Goal: Information Seeking & Learning: Find specific fact

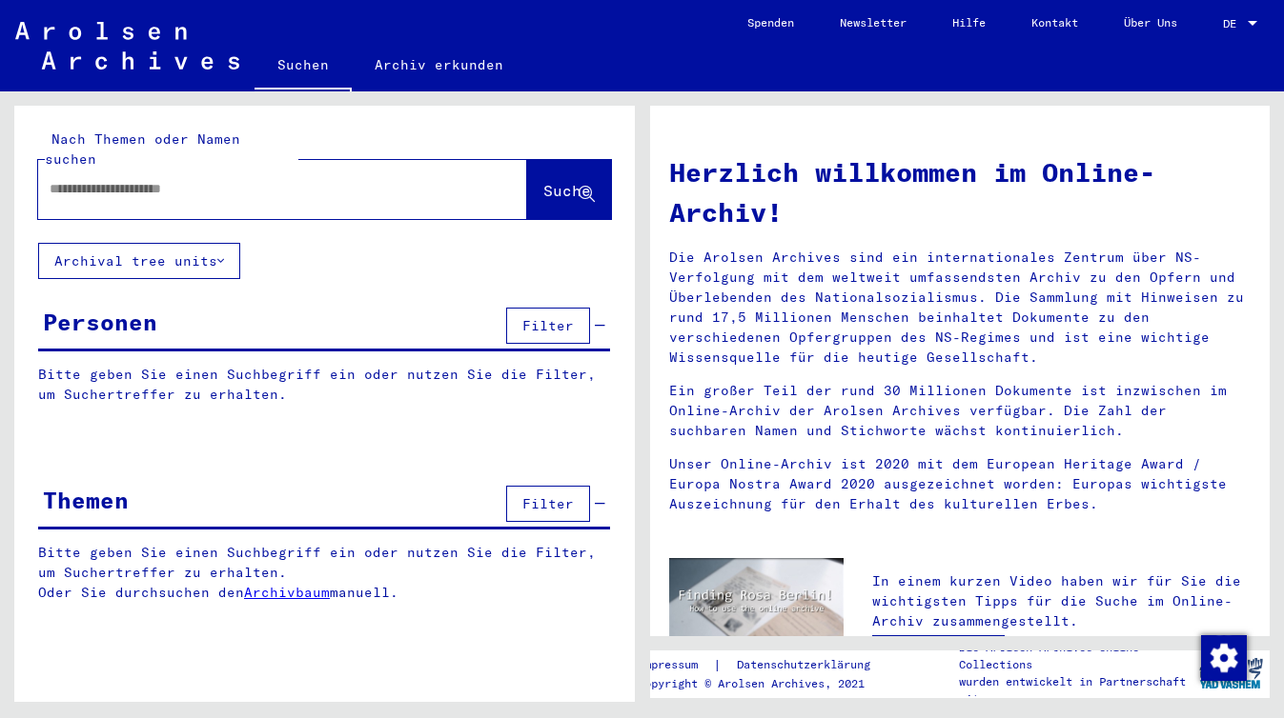
click at [130, 179] on input "text" at bounding box center [260, 189] width 420 height 20
paste input "**********"
type input "**********"
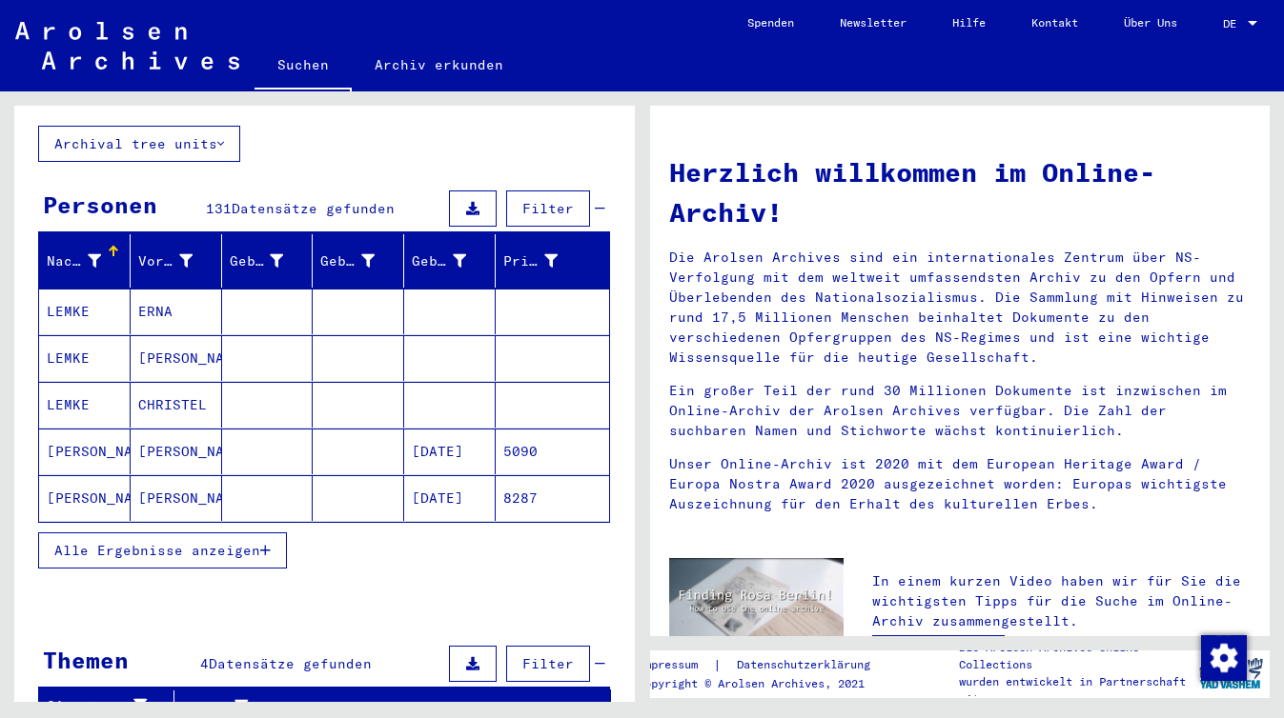
scroll to position [123, 0]
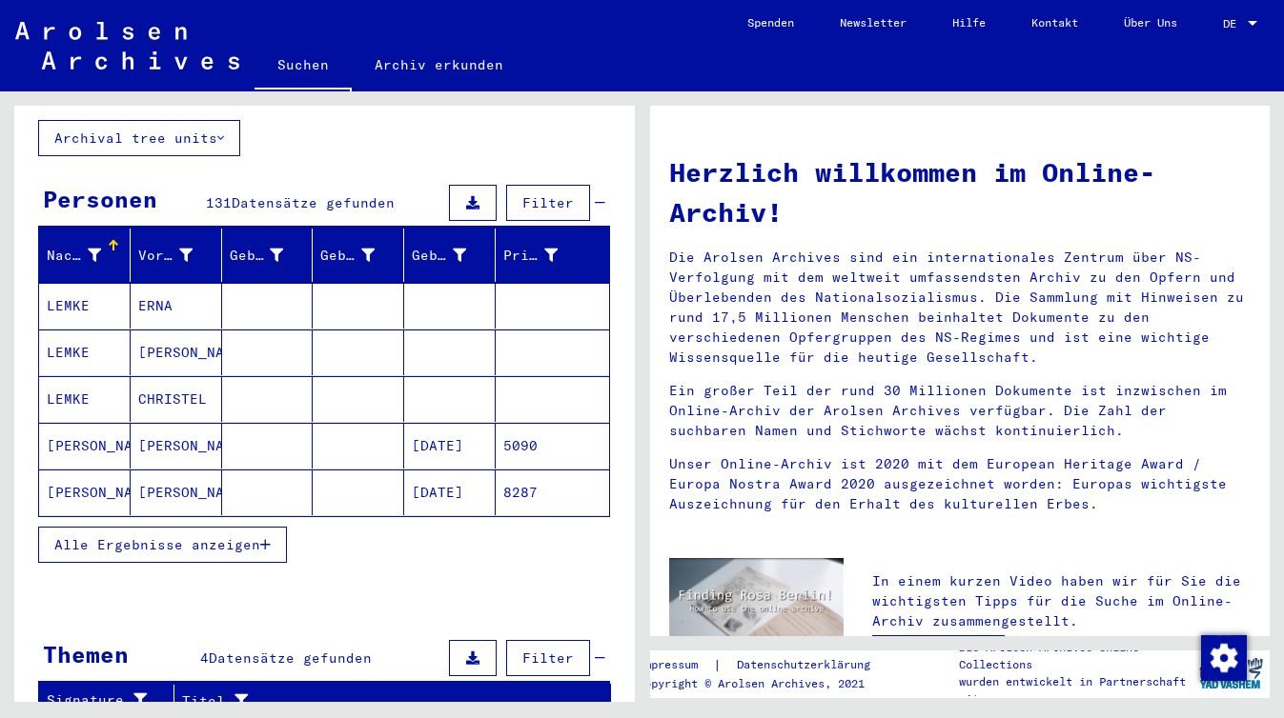
click at [176, 432] on mat-cell "[PERSON_NAME]" at bounding box center [176, 446] width 91 height 46
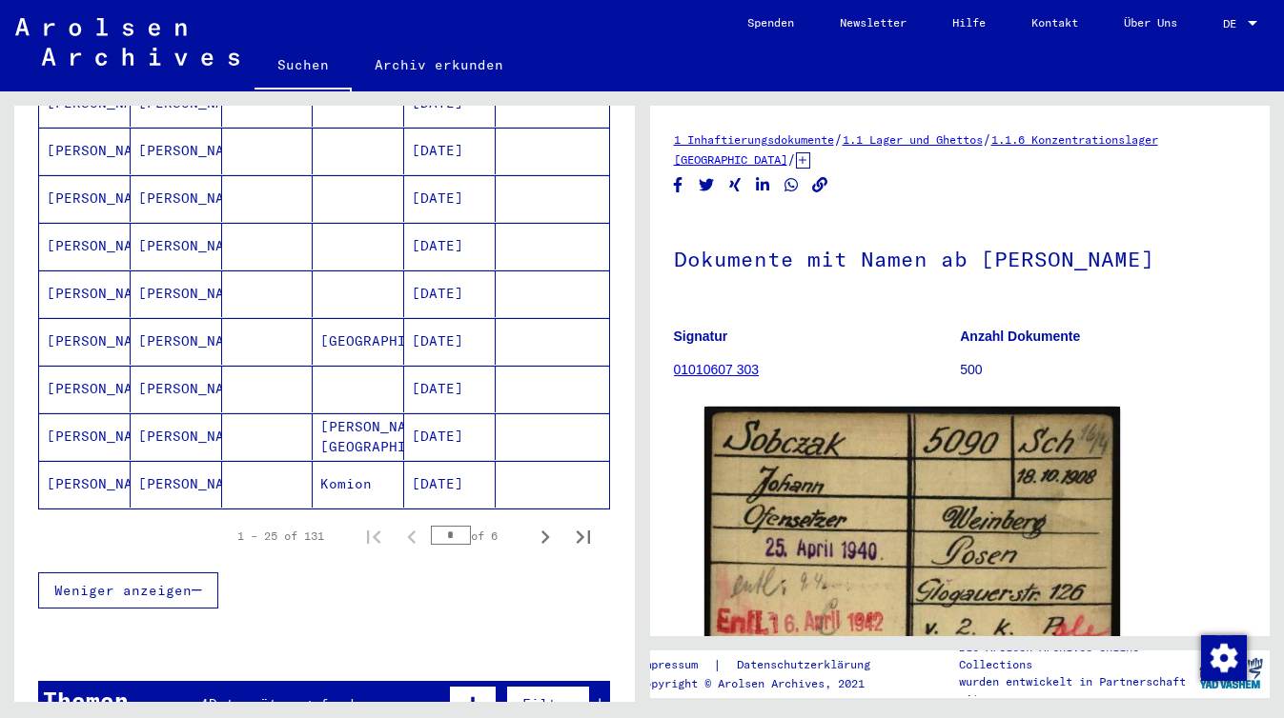
scroll to position [1090, 0]
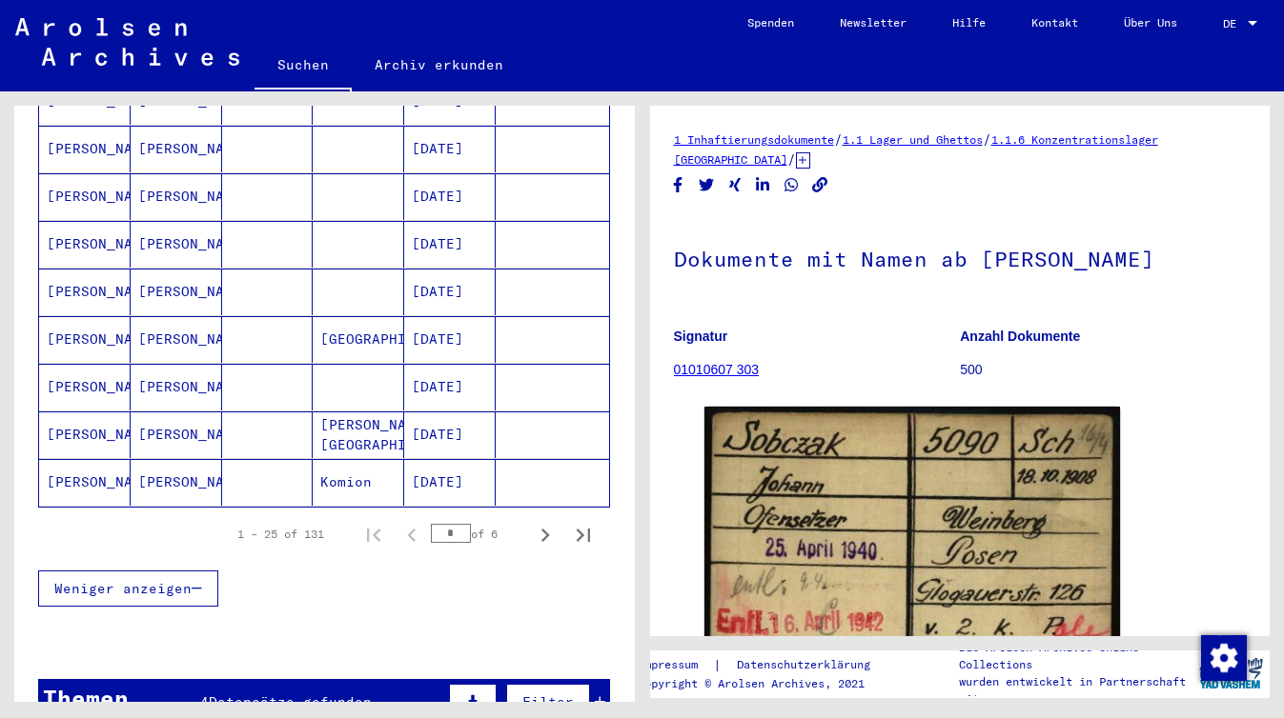
click at [163, 179] on mat-cell "[PERSON_NAME]" at bounding box center [176, 196] width 91 height 47
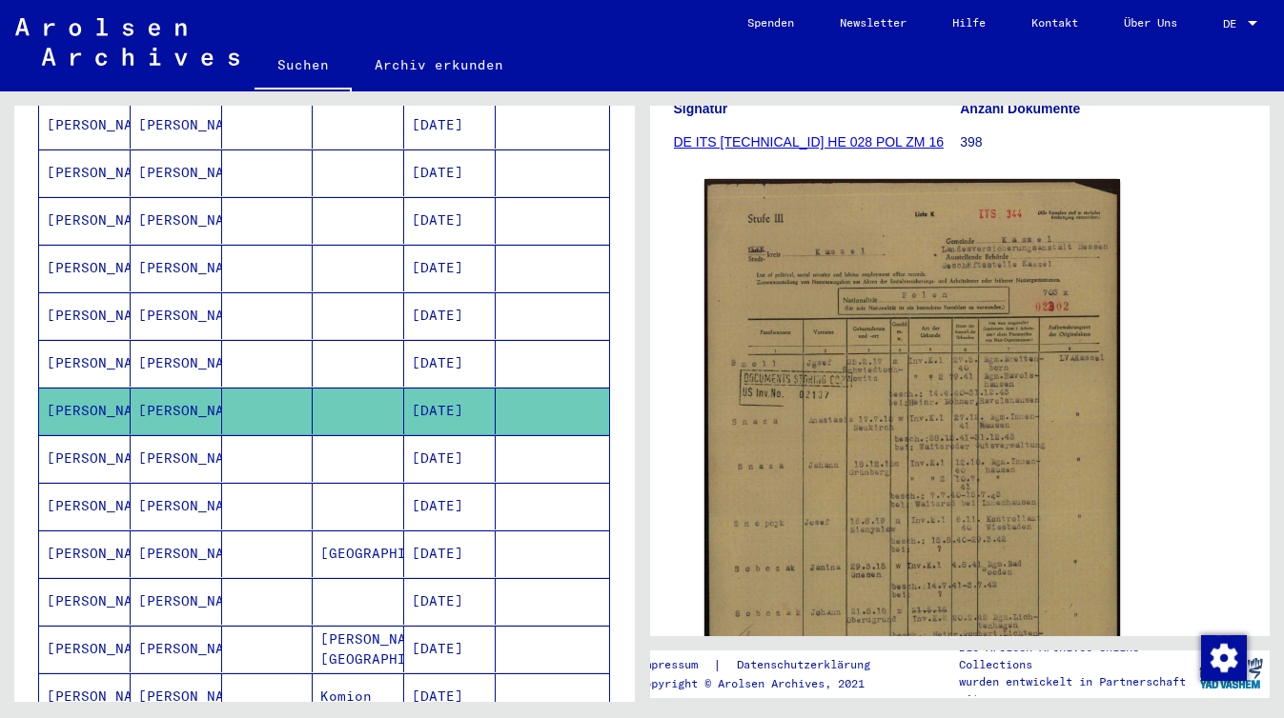
scroll to position [839, 0]
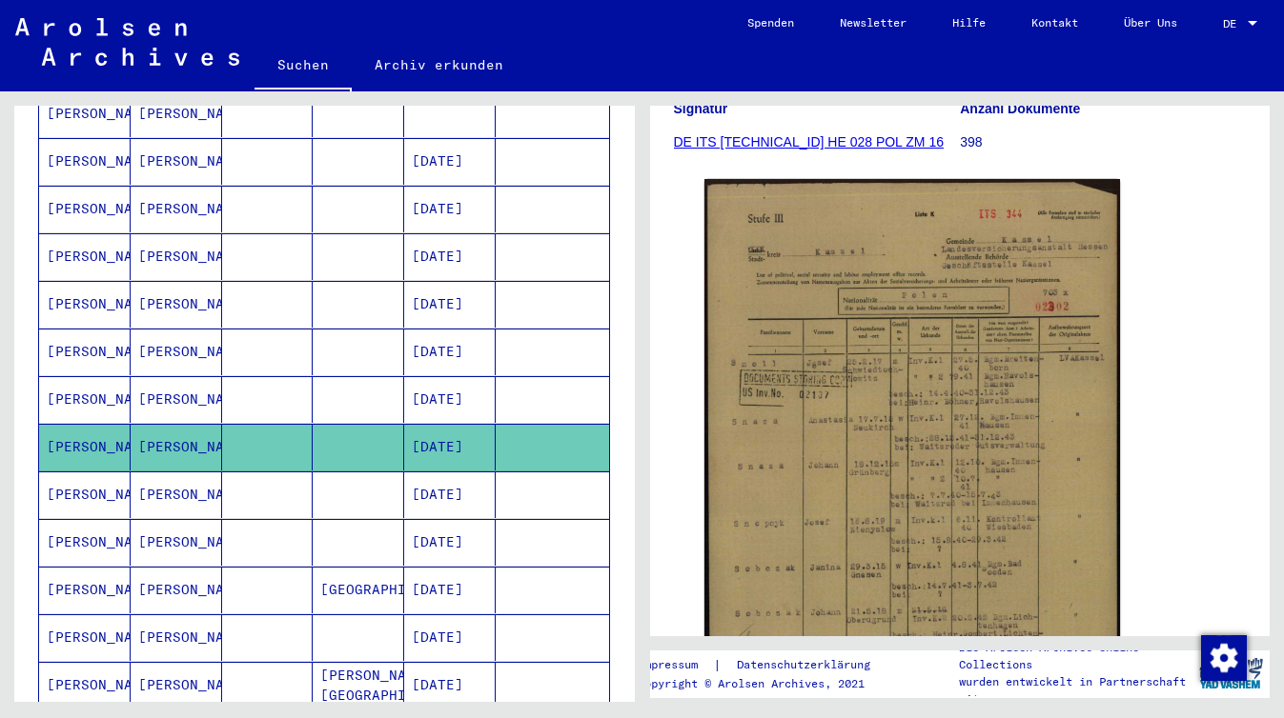
click at [183, 233] on mat-cell "[PERSON_NAME]" at bounding box center [176, 256] width 91 height 47
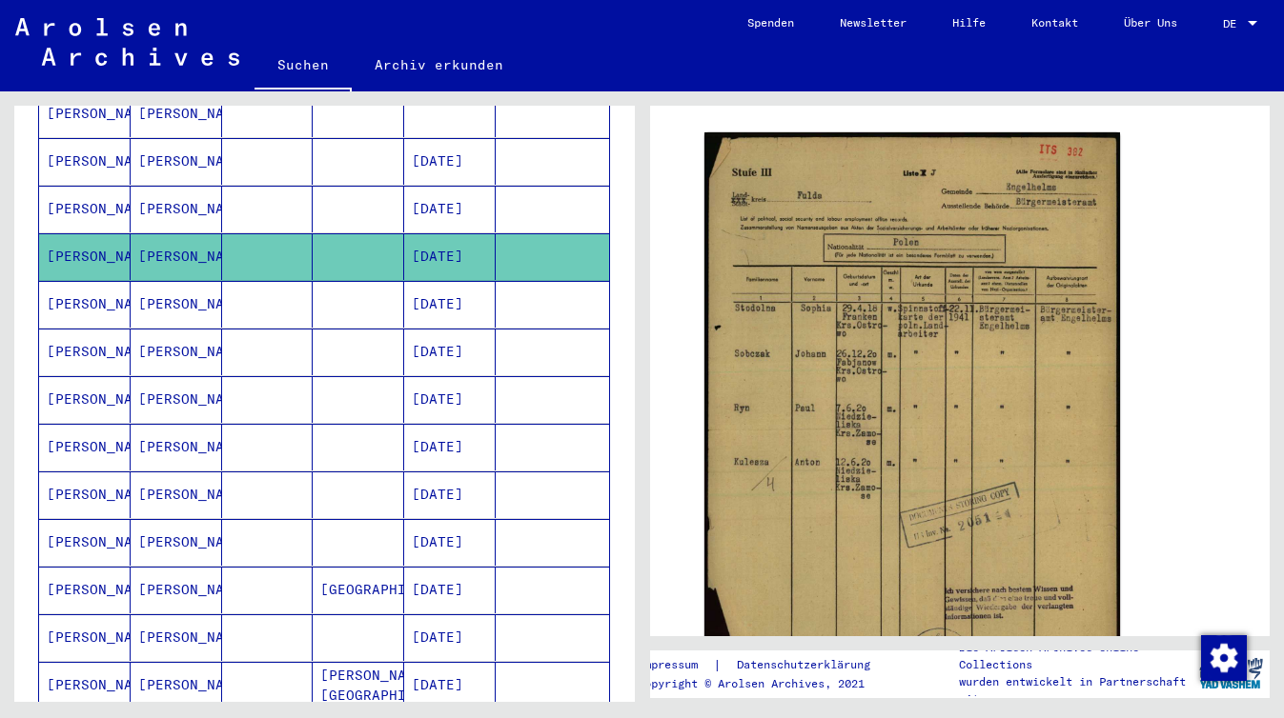
scroll to position [315, 0]
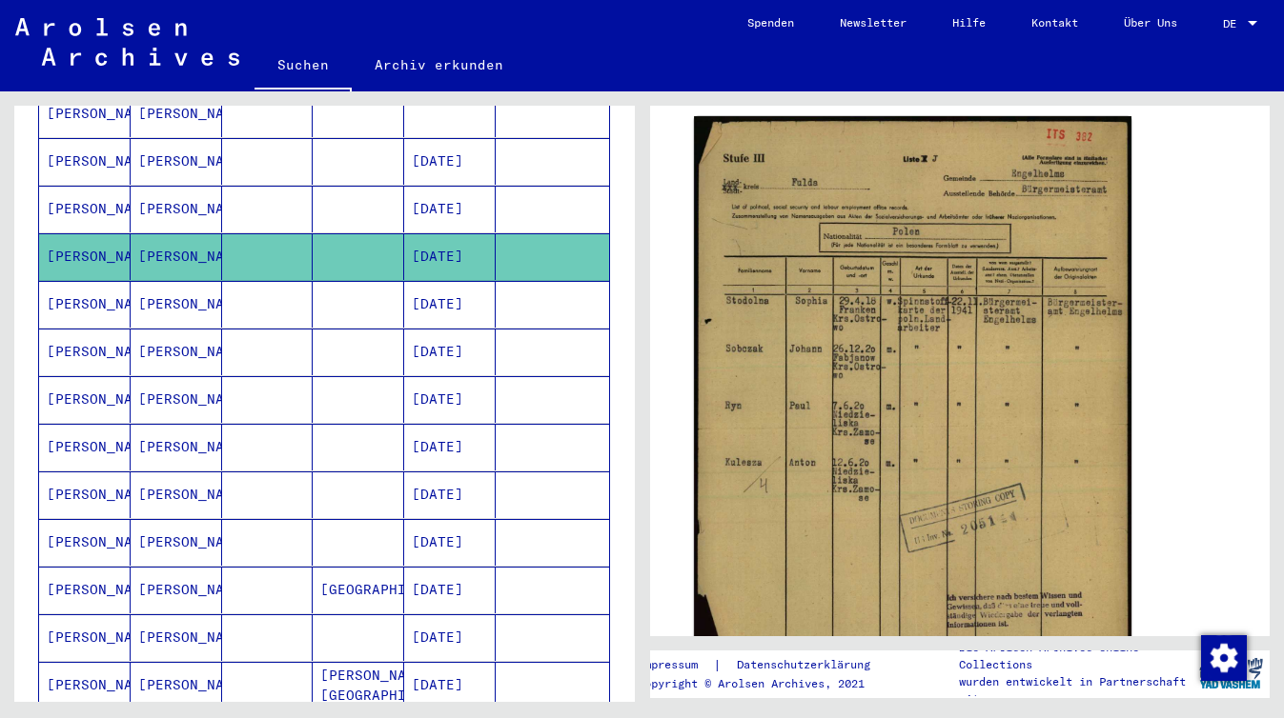
click at [896, 313] on img at bounding box center [912, 427] width 436 height 622
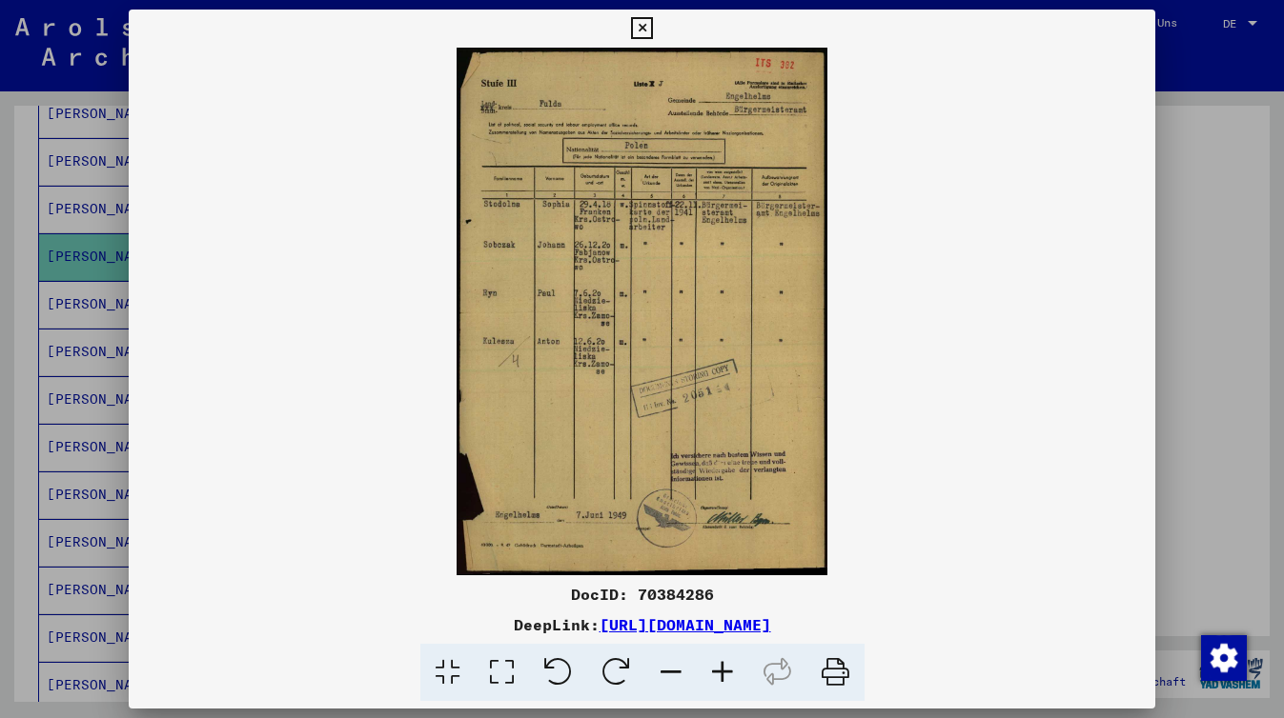
click at [639, 22] on icon at bounding box center [642, 28] width 22 height 23
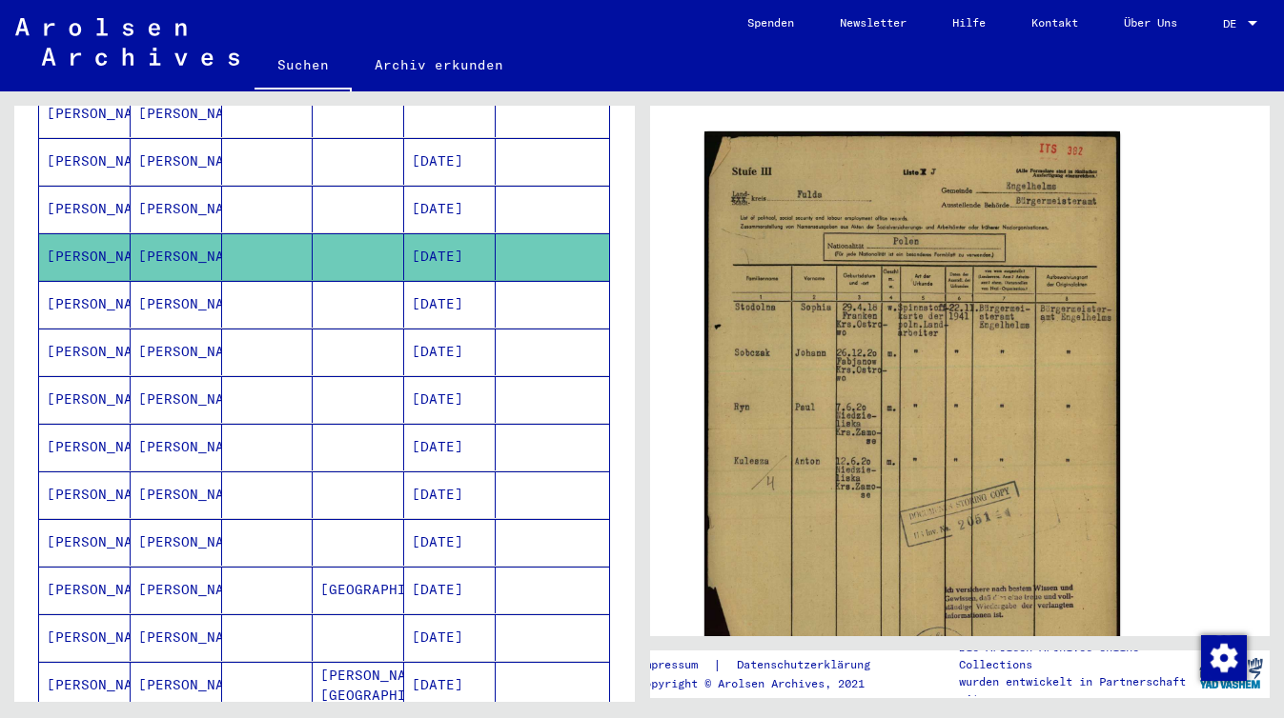
click at [158, 288] on mat-cell "[PERSON_NAME]" at bounding box center [176, 304] width 91 height 47
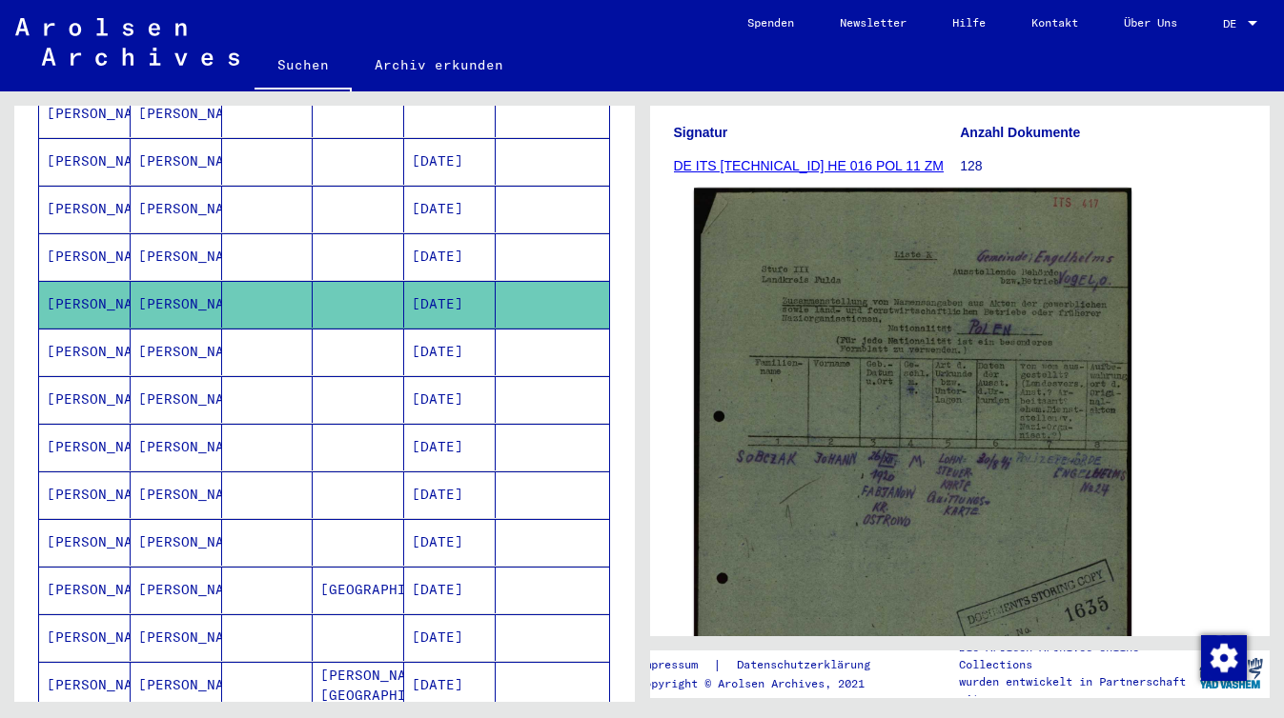
scroll to position [250, 0]
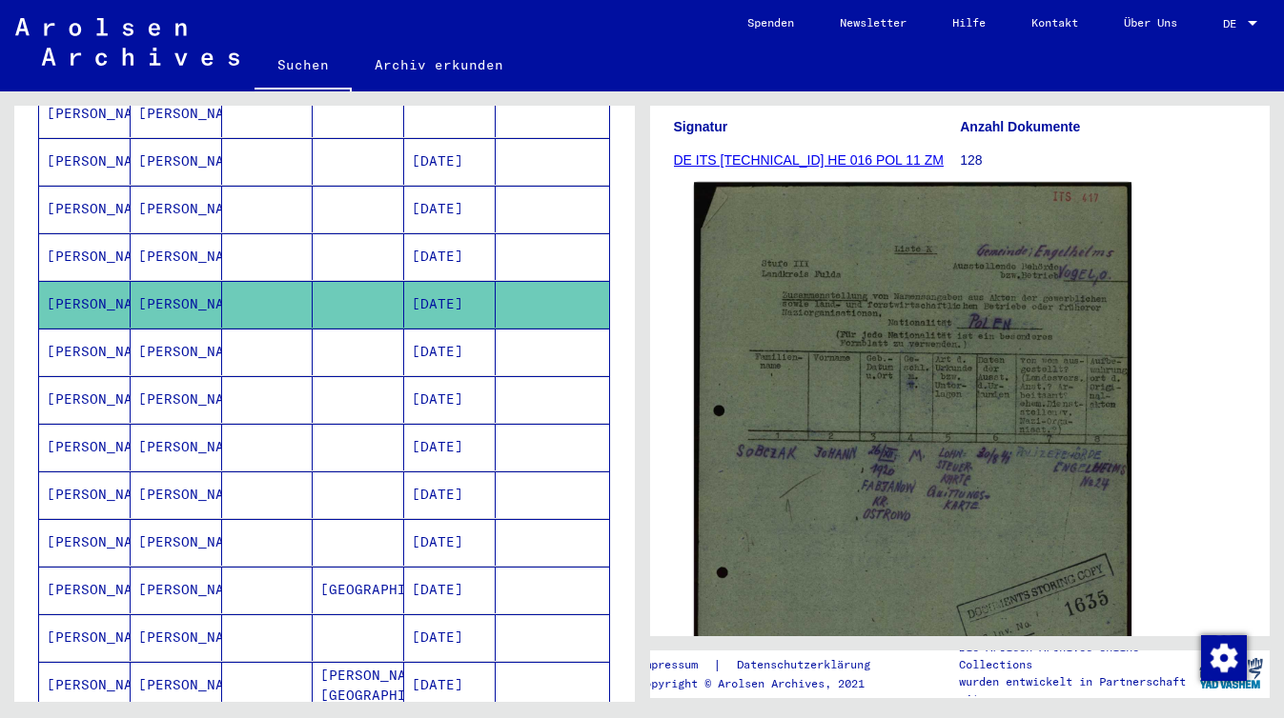
click at [839, 358] on img at bounding box center [912, 489] width 436 height 612
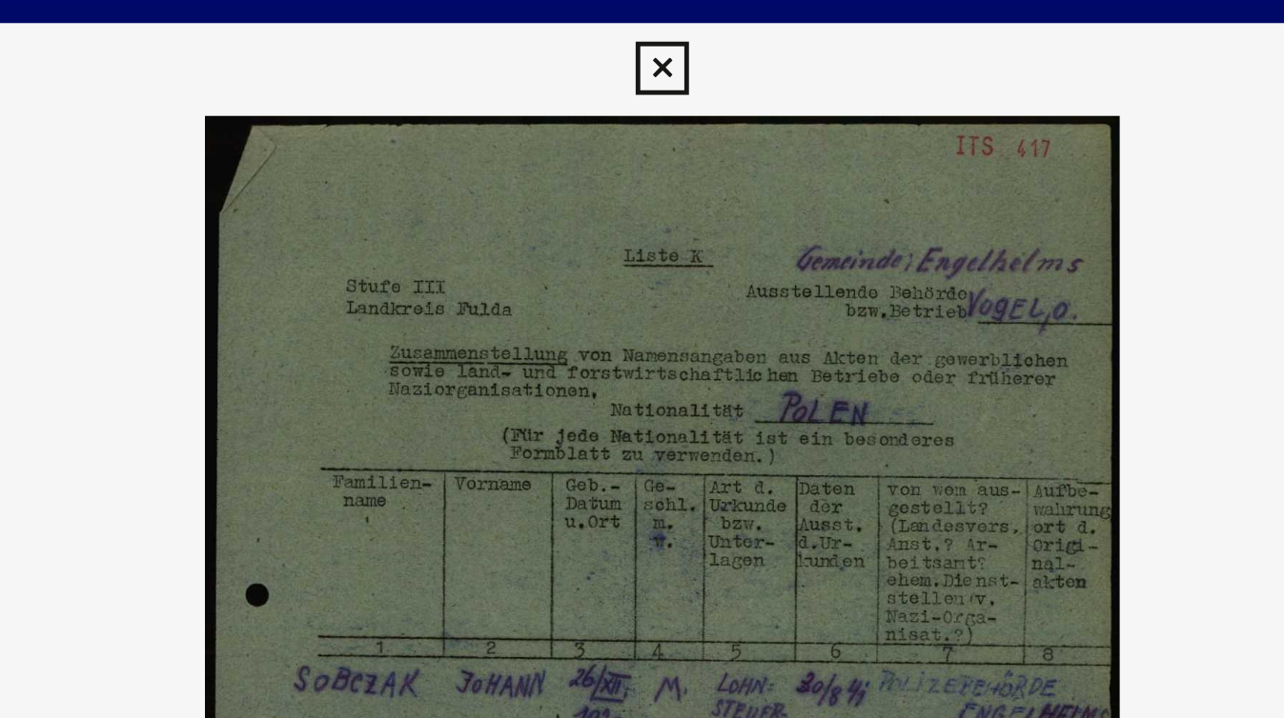
click at [646, 25] on icon at bounding box center [642, 28] width 22 height 23
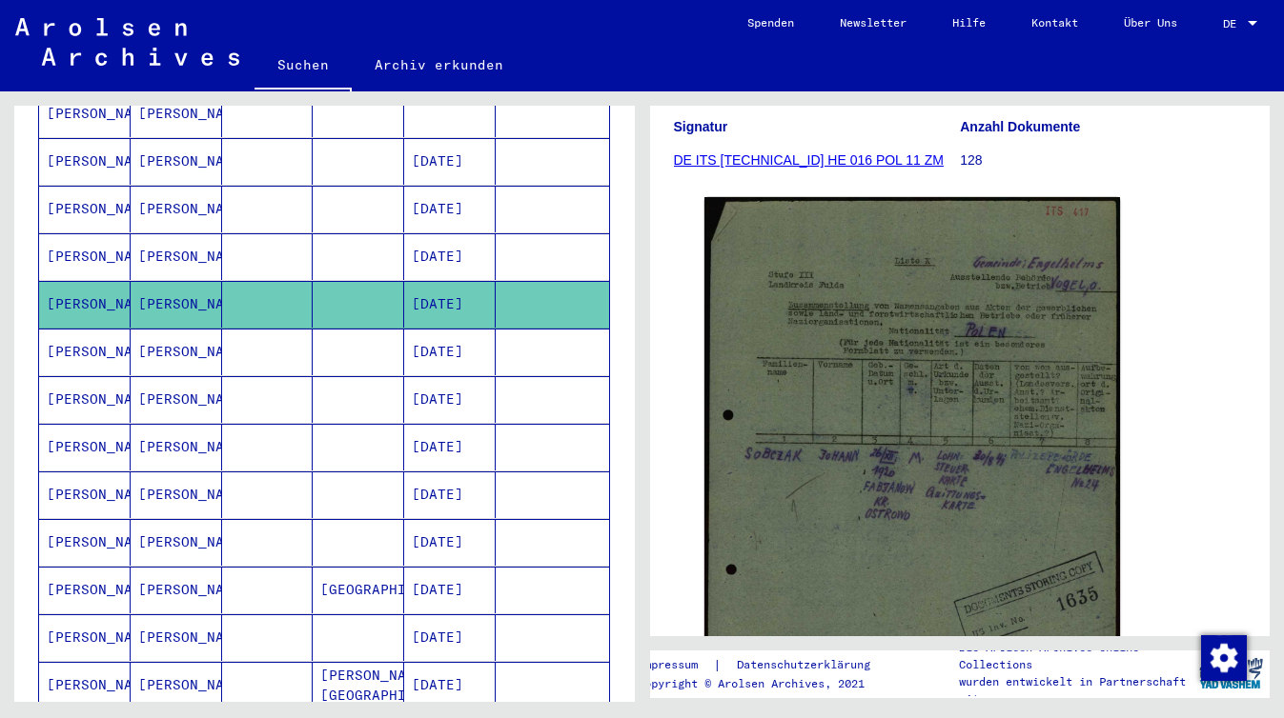
click at [156, 338] on mat-cell "[PERSON_NAME]" at bounding box center [176, 352] width 91 height 47
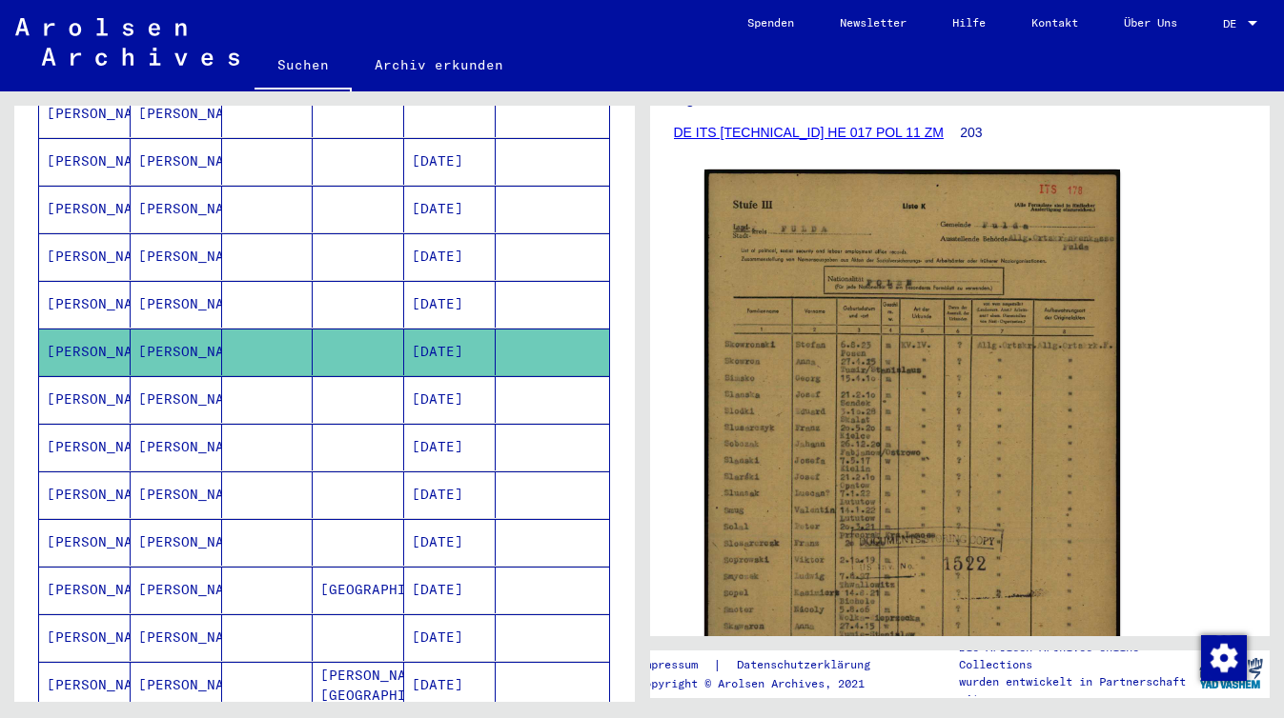
scroll to position [290, 0]
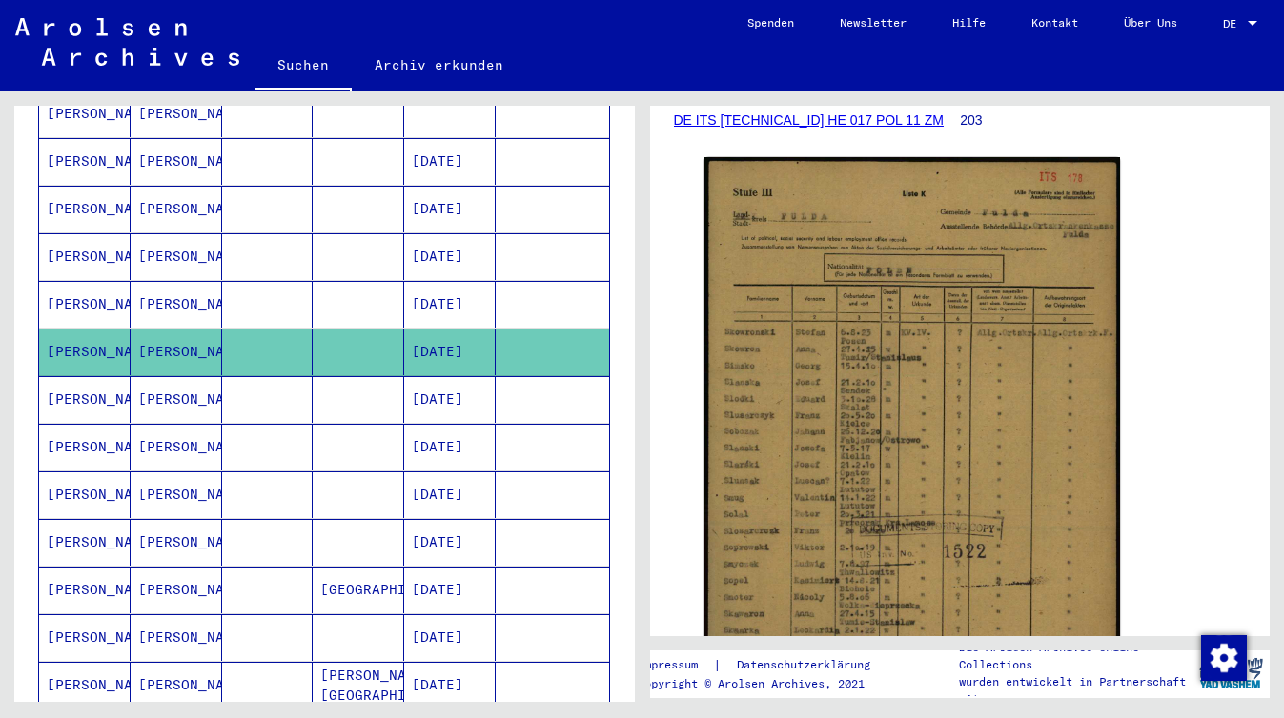
click at [880, 384] on img at bounding box center [912, 449] width 416 height 584
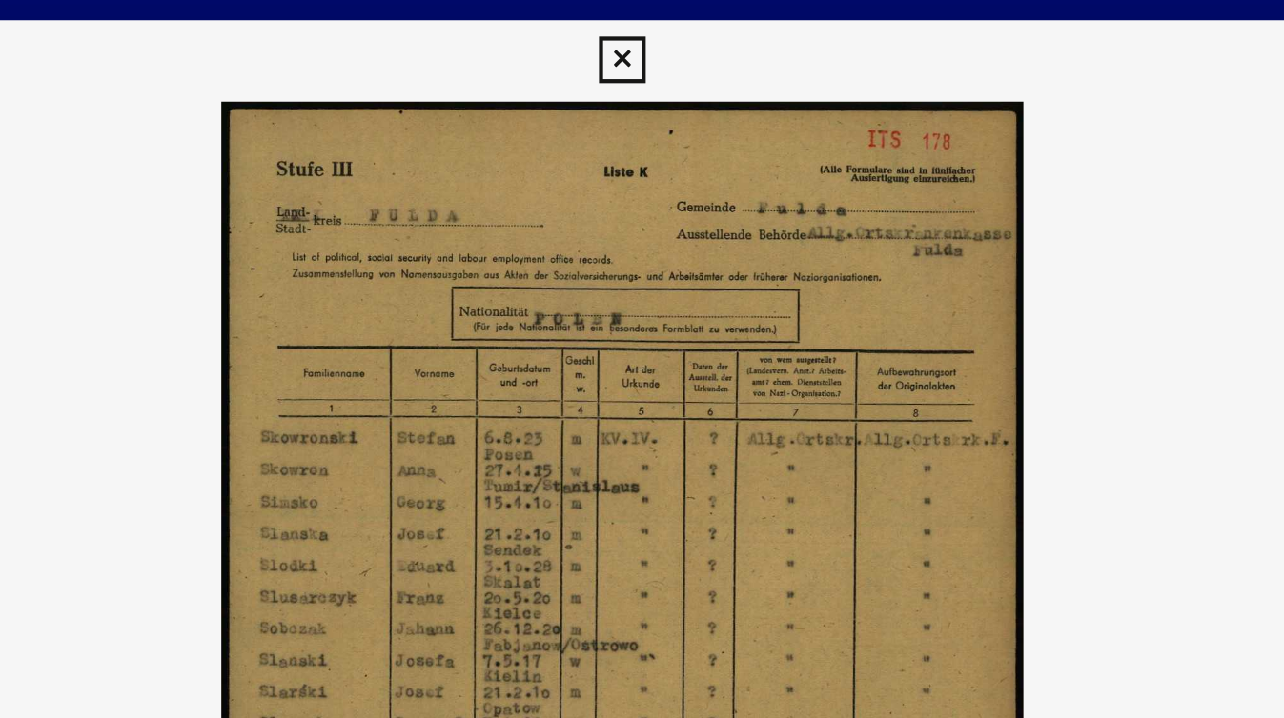
click at [643, 24] on icon at bounding box center [642, 28] width 22 height 23
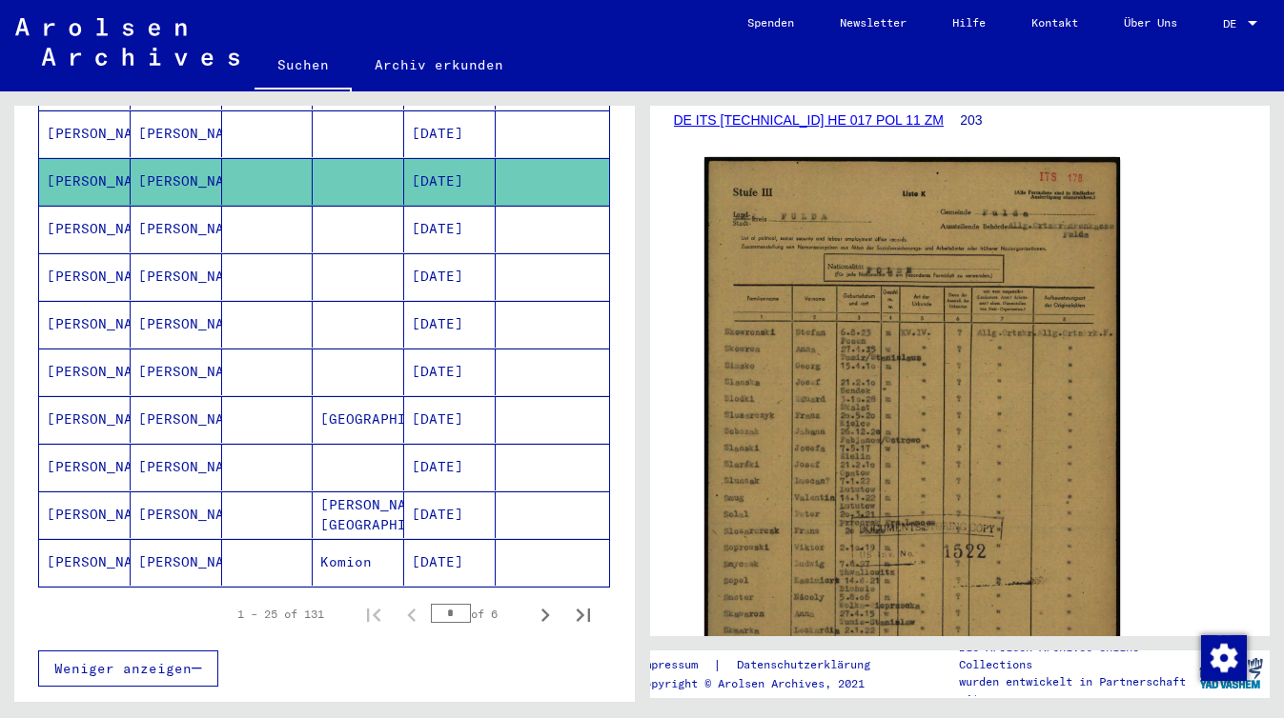
scroll to position [1028, 0]
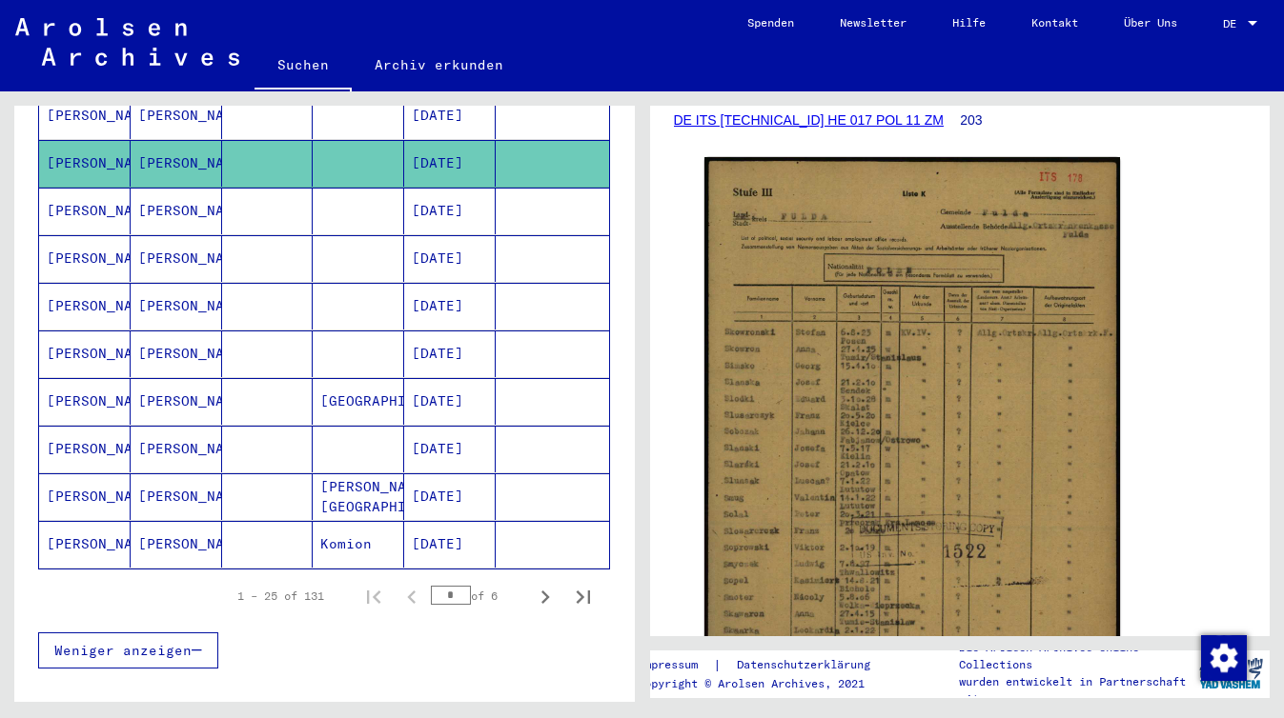
click at [98, 189] on mat-cell "[PERSON_NAME]" at bounding box center [84, 211] width 91 height 47
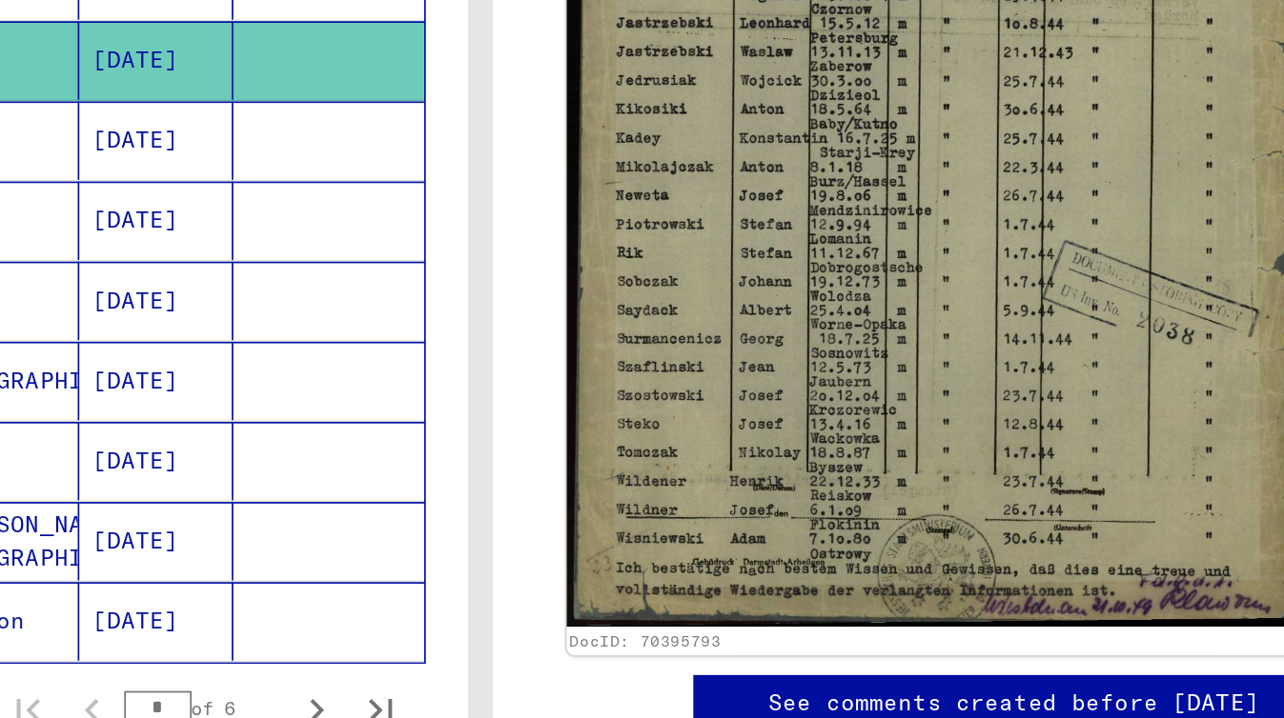
scroll to position [495, 0]
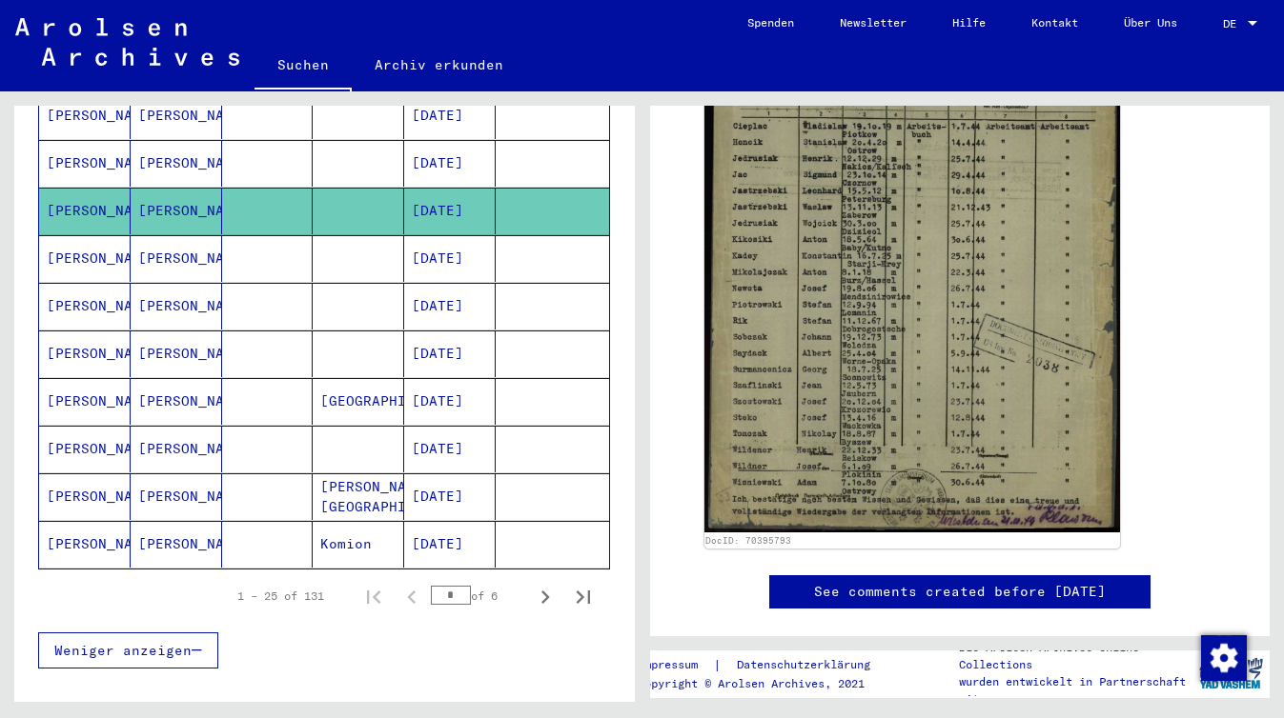
click at [91, 255] on mat-cell "[PERSON_NAME]" at bounding box center [84, 258] width 91 height 47
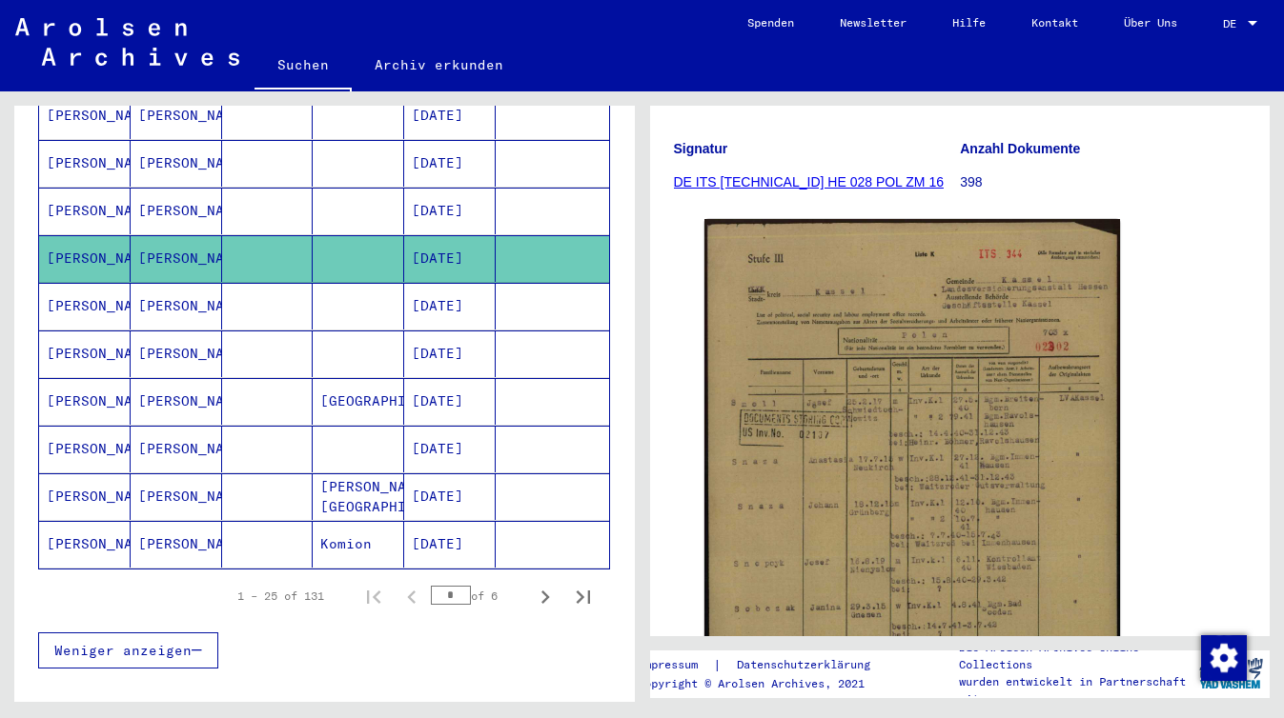
scroll to position [292, 0]
click at [94, 339] on mat-cell "[PERSON_NAME]" at bounding box center [84, 354] width 91 height 47
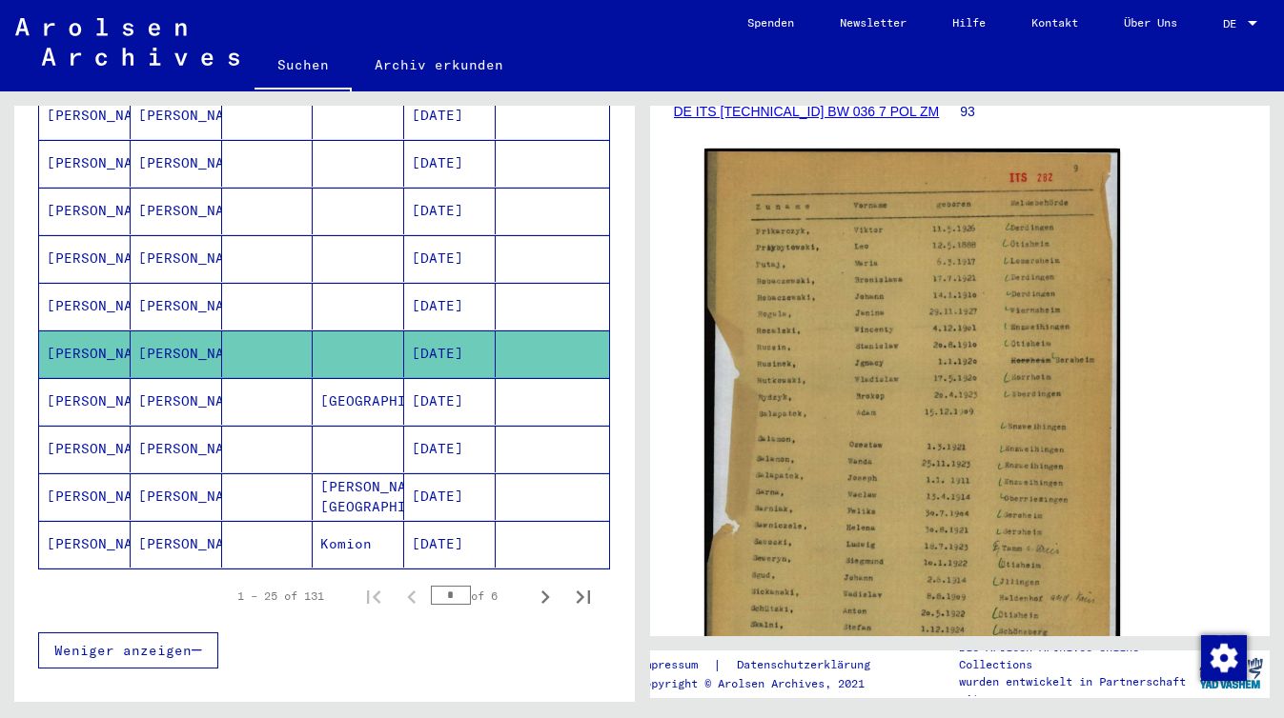
scroll to position [299, 0]
click at [802, 435] on img at bounding box center [912, 434] width 416 height 573
